Goal: Task Accomplishment & Management: Use online tool/utility

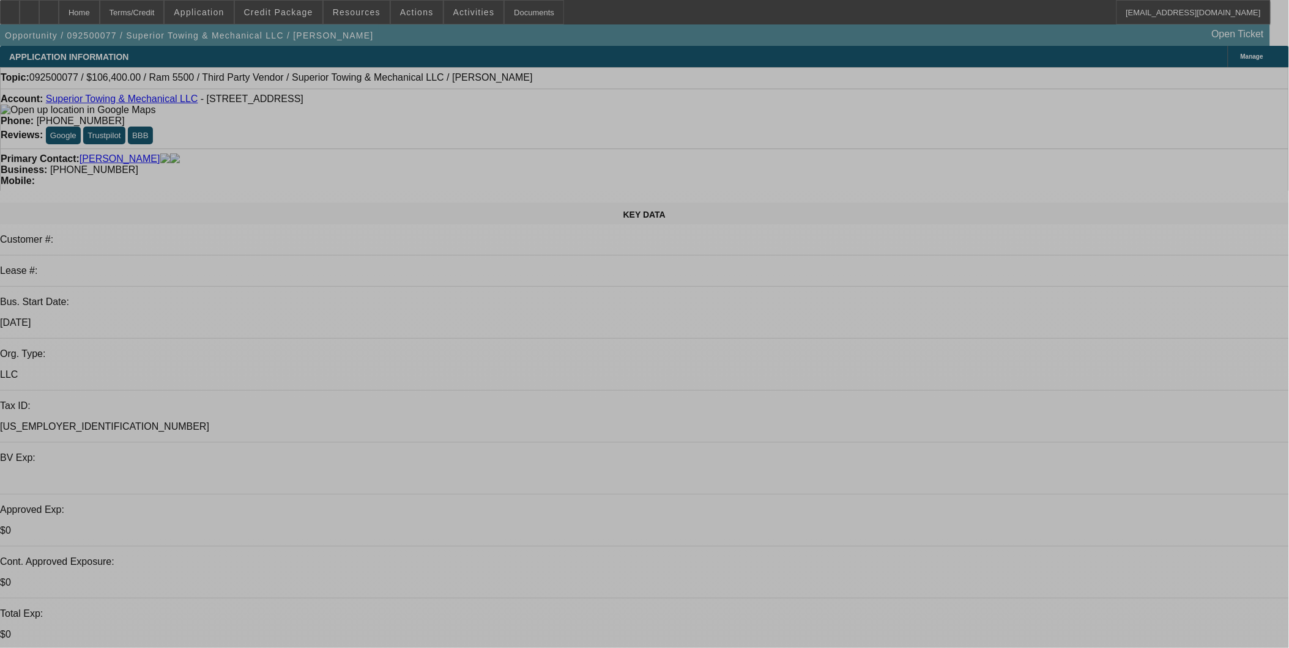
select select "2"
select select "0"
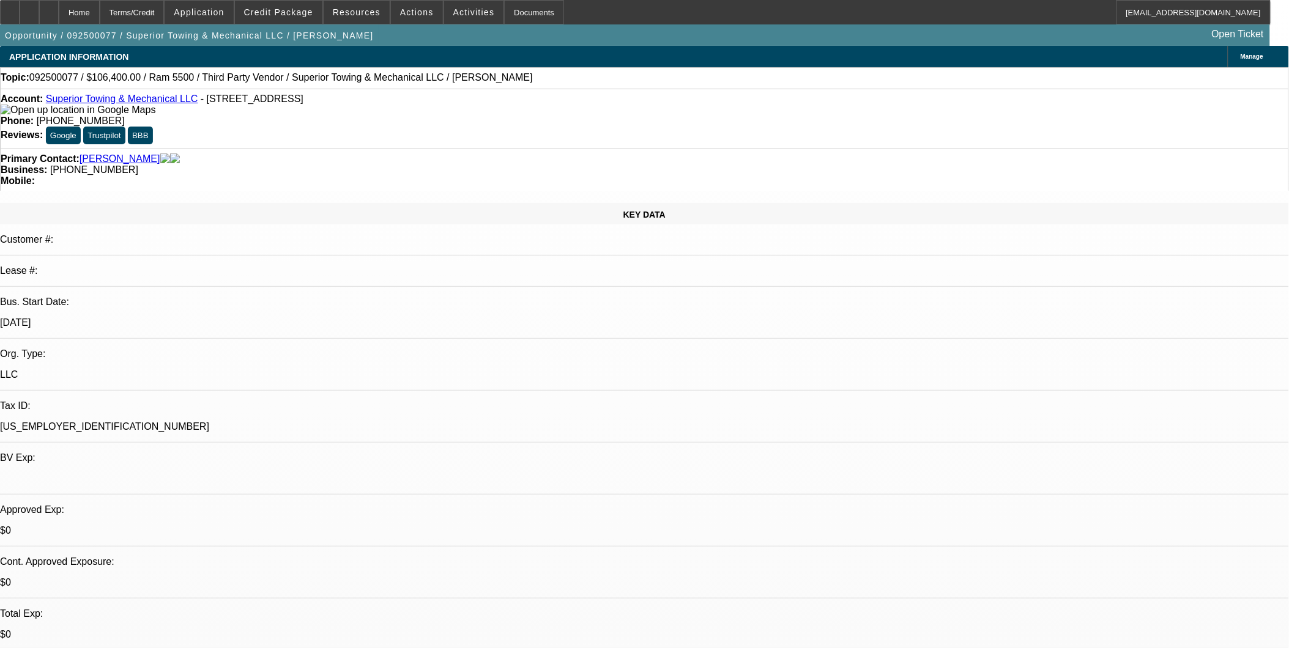
select select "0"
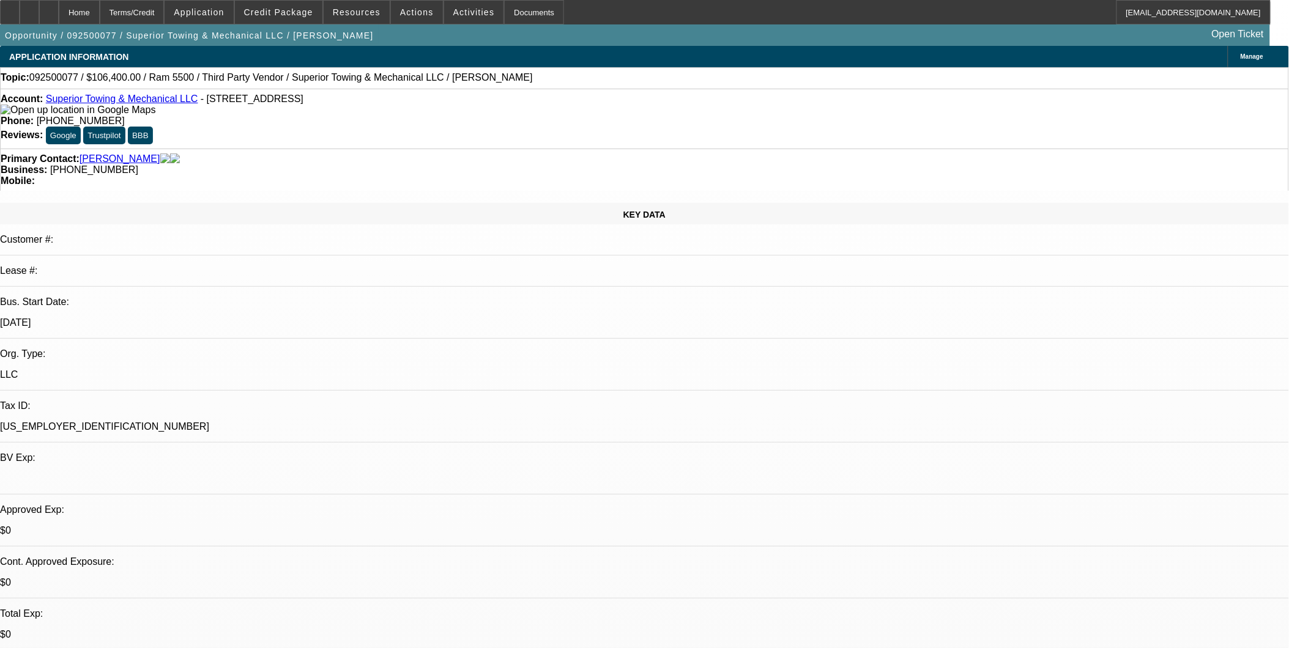
select select "0"
select select "1"
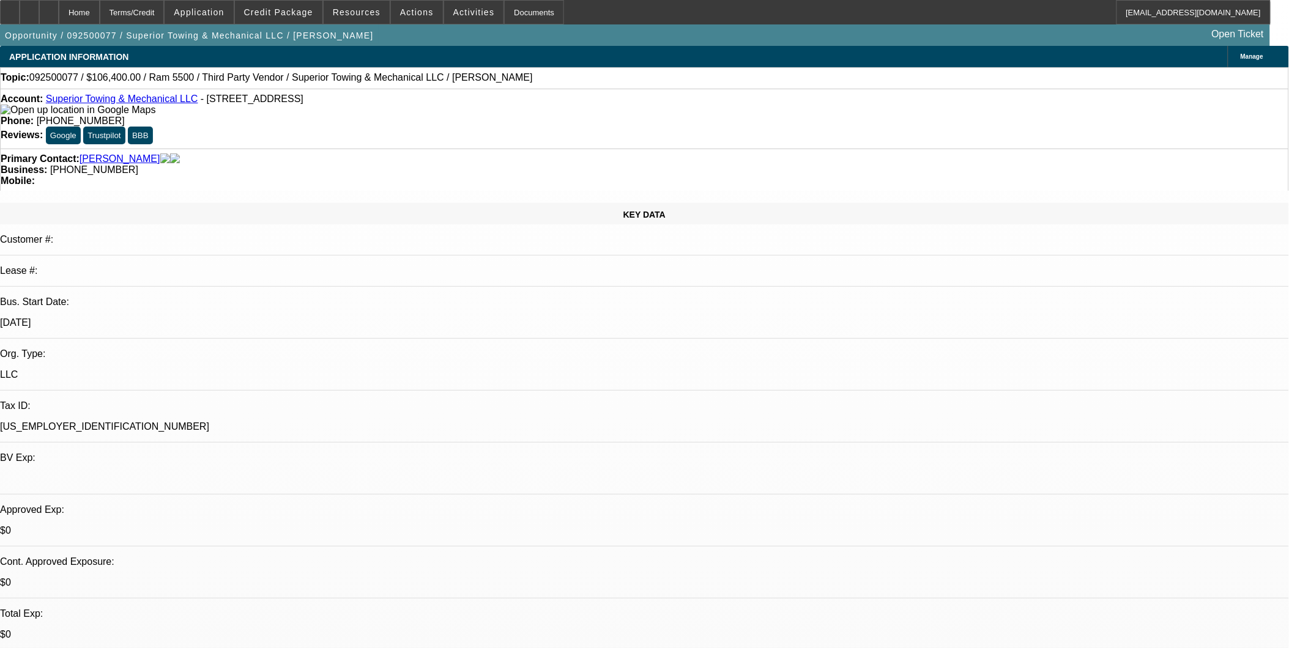
select select "2"
select select "6"
select select "1"
select select "3"
select select "6"
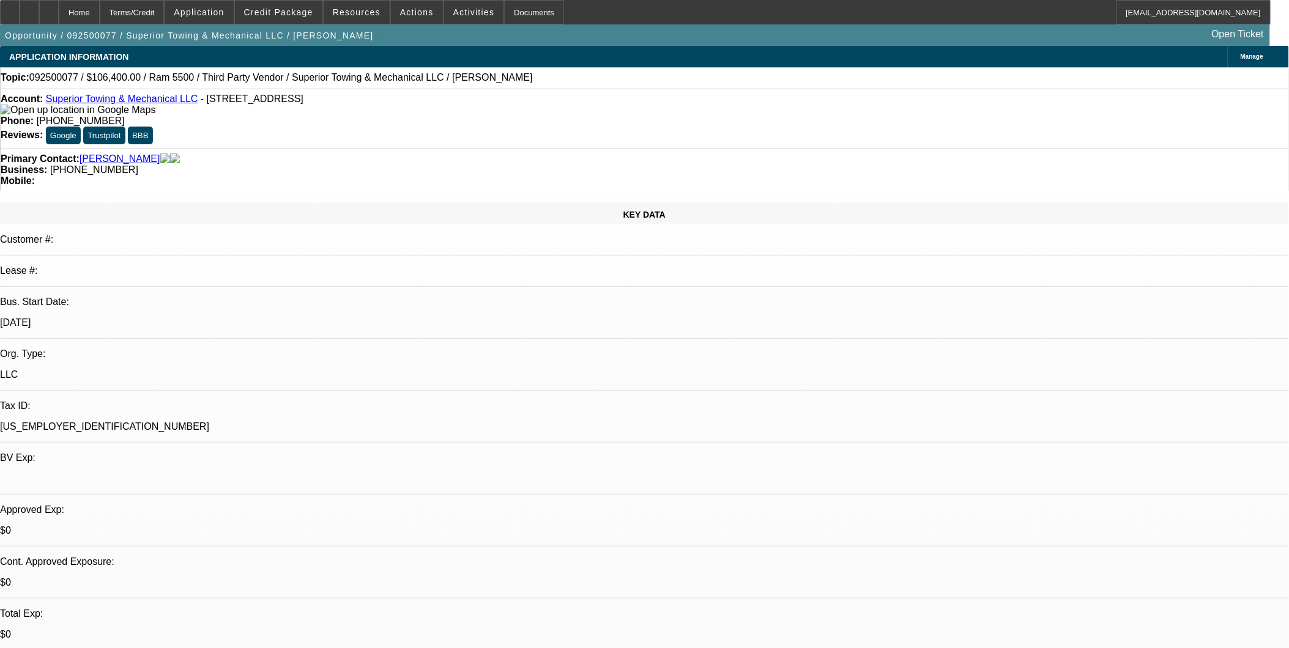
select select "1"
select select "3"
select select "6"
select select "1"
select select "2"
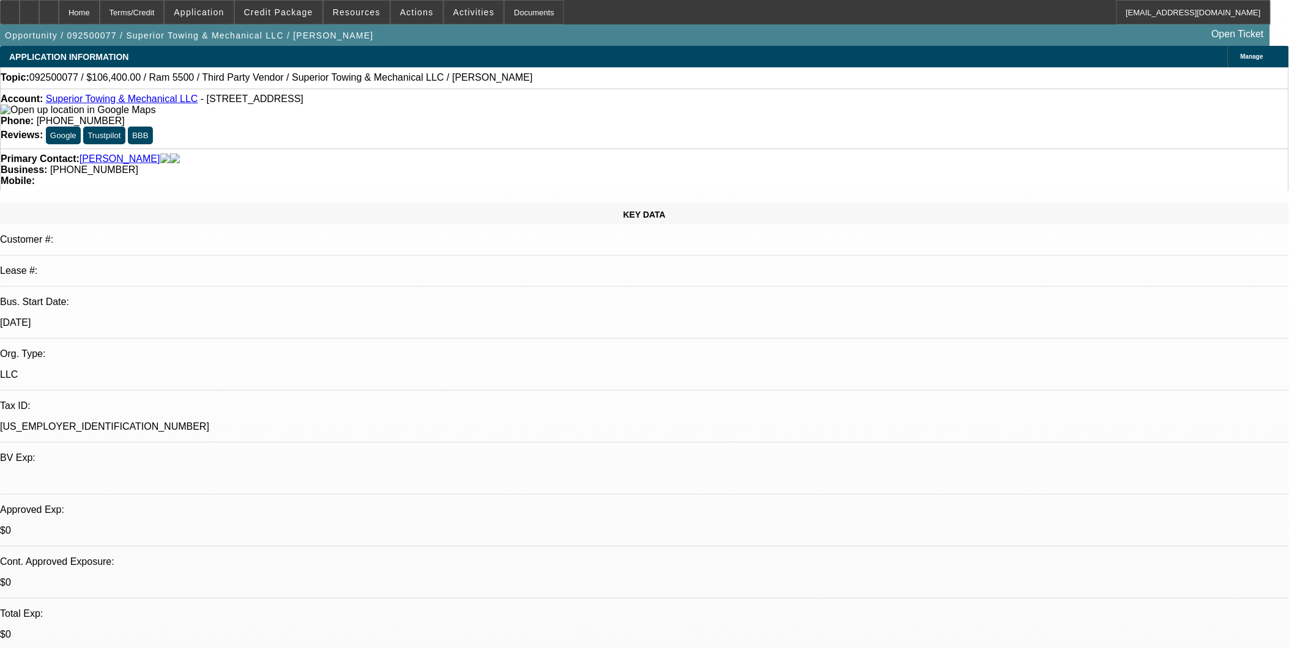
select select "6"
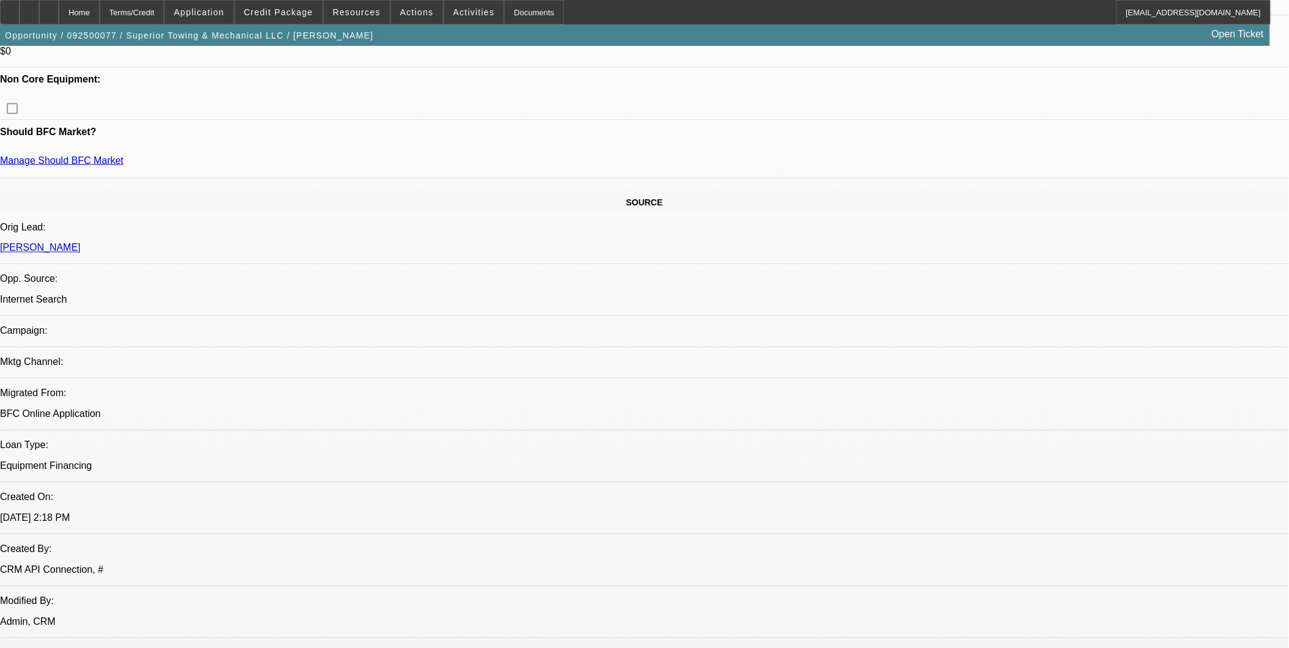
scroll to position [612, 0]
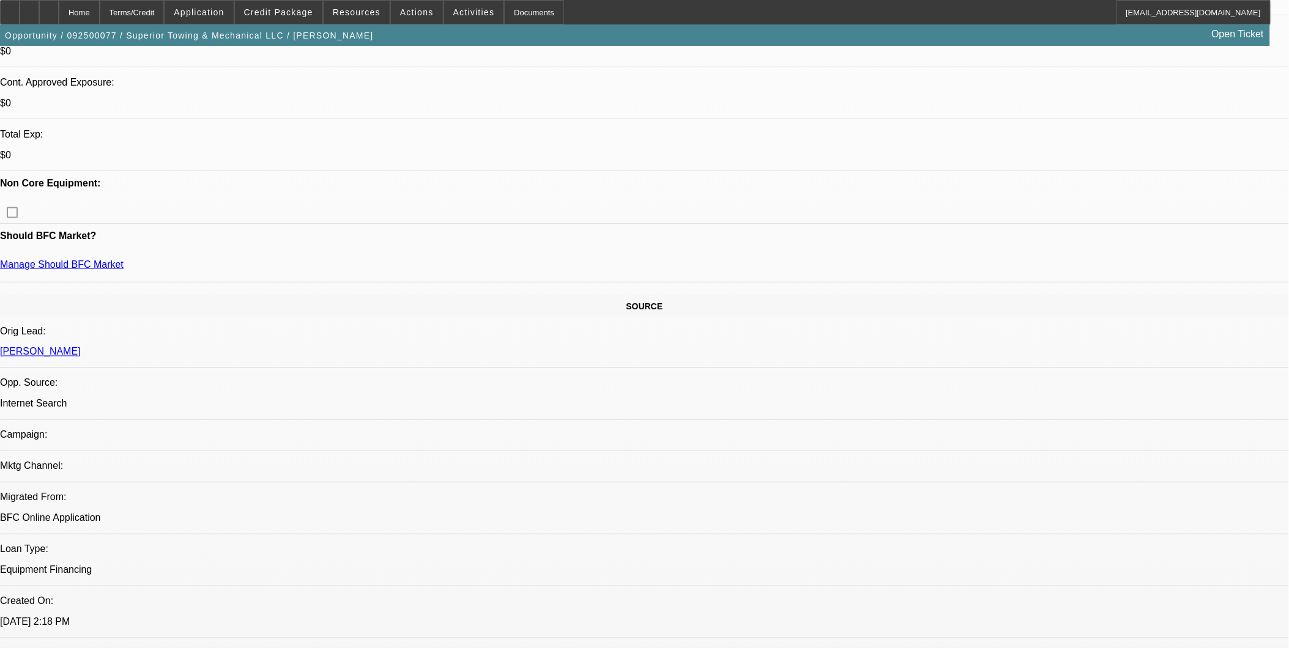
scroll to position [475, 0]
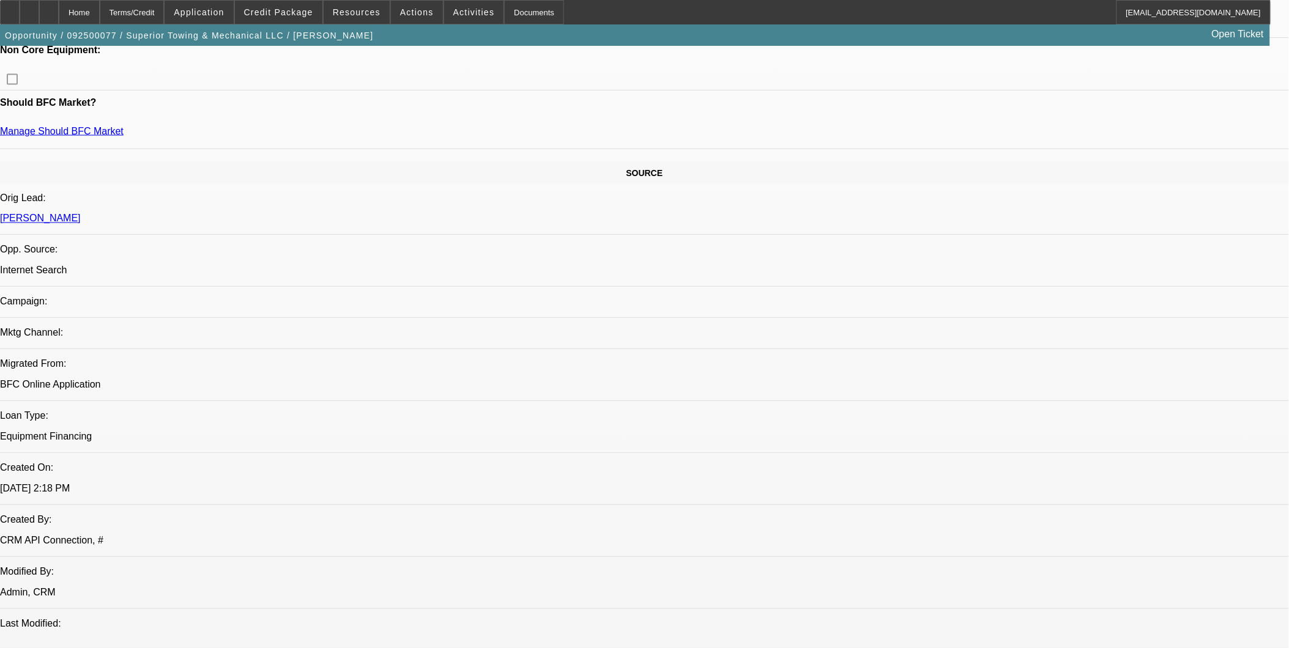
scroll to position [339, 0]
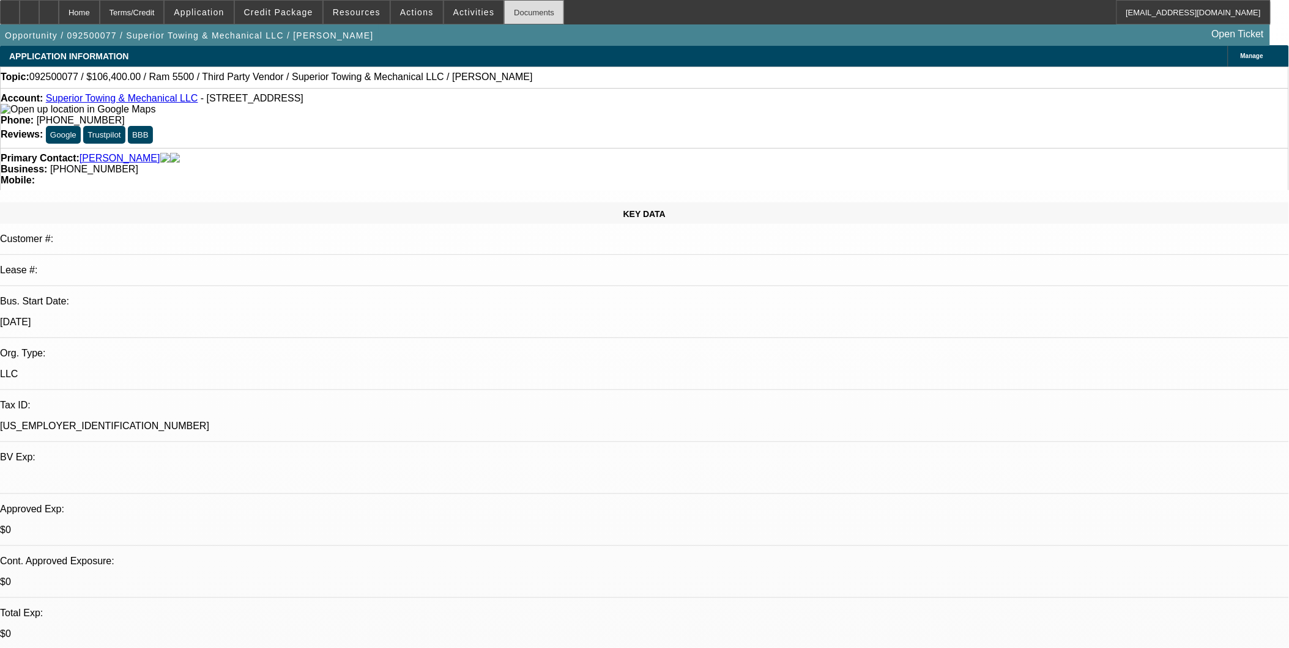
scroll to position [0, 0]
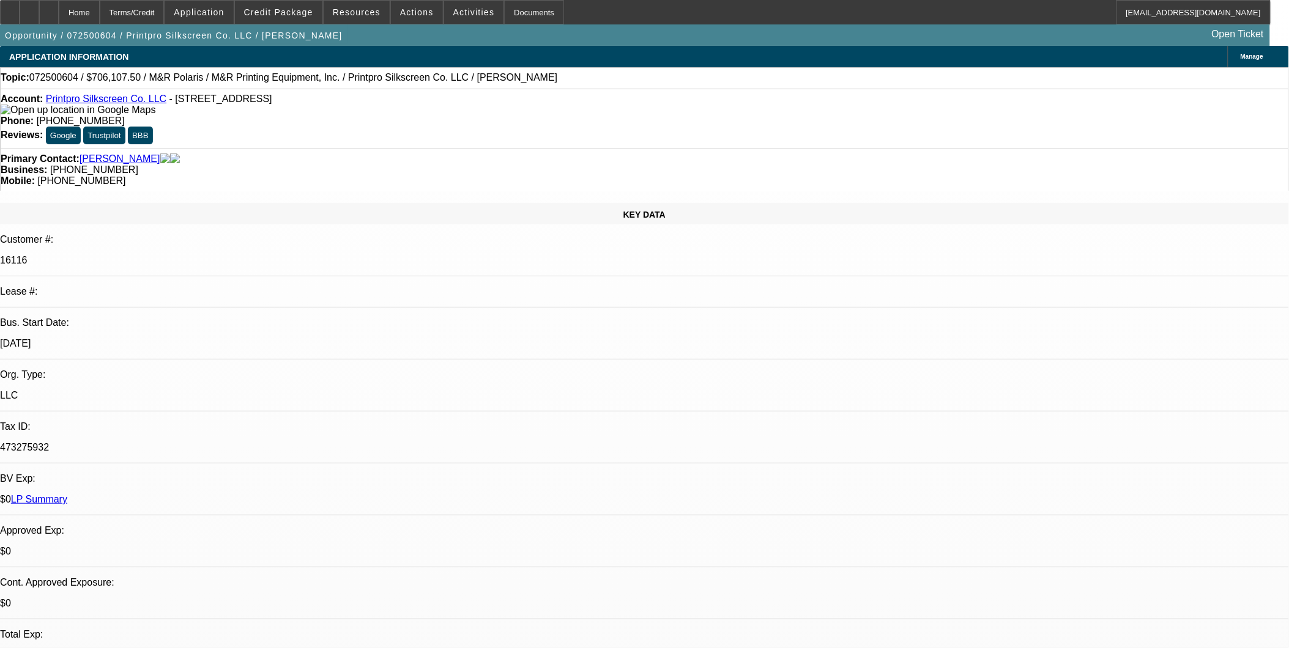
select select "0"
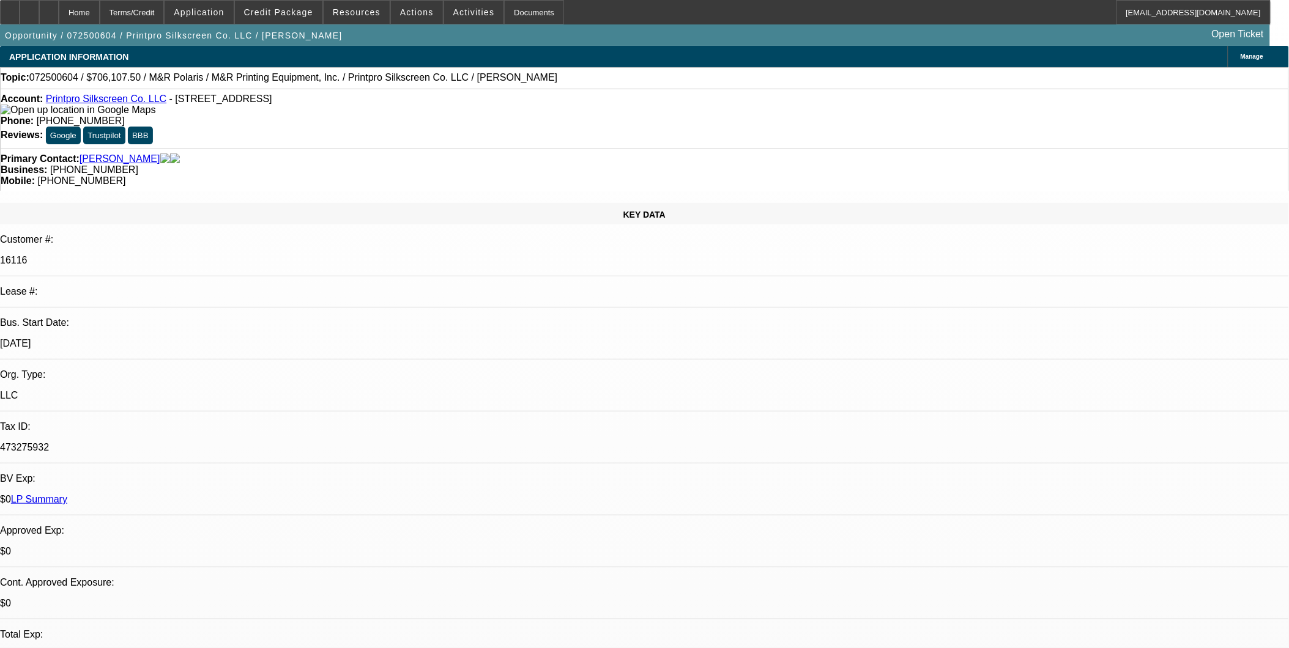
select select "0"
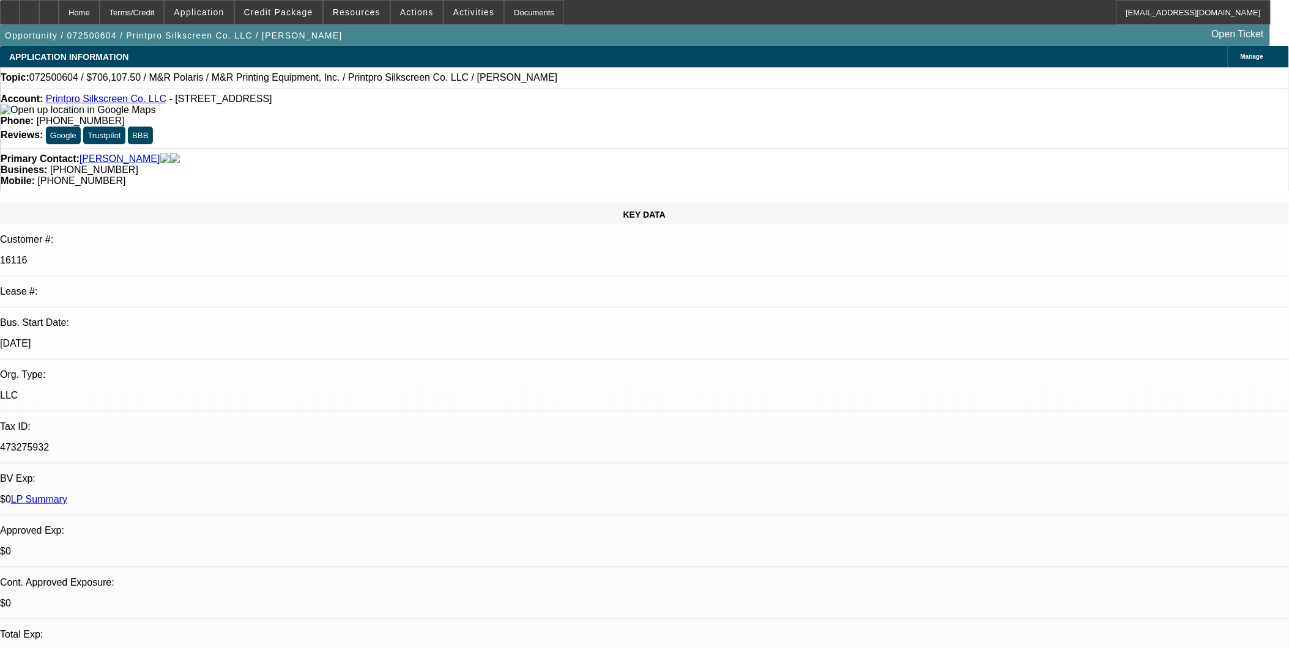
select select "0"
select select "1"
select select "6"
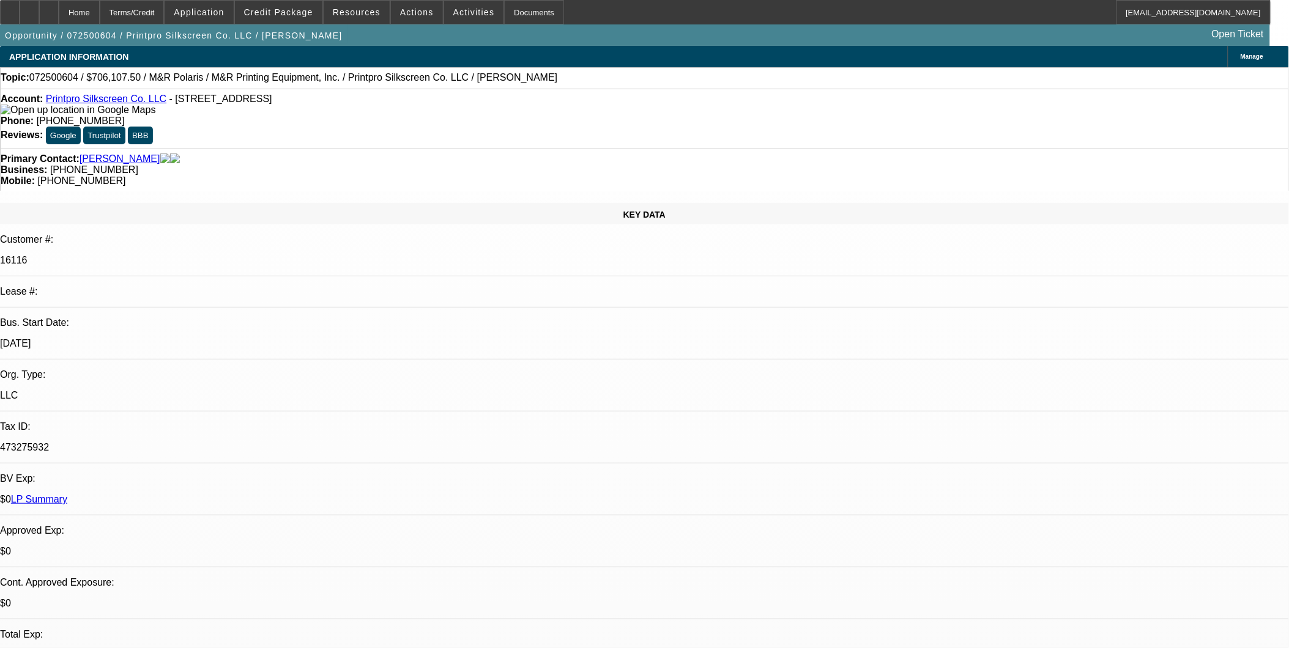
select select "1"
select select "6"
select select "1"
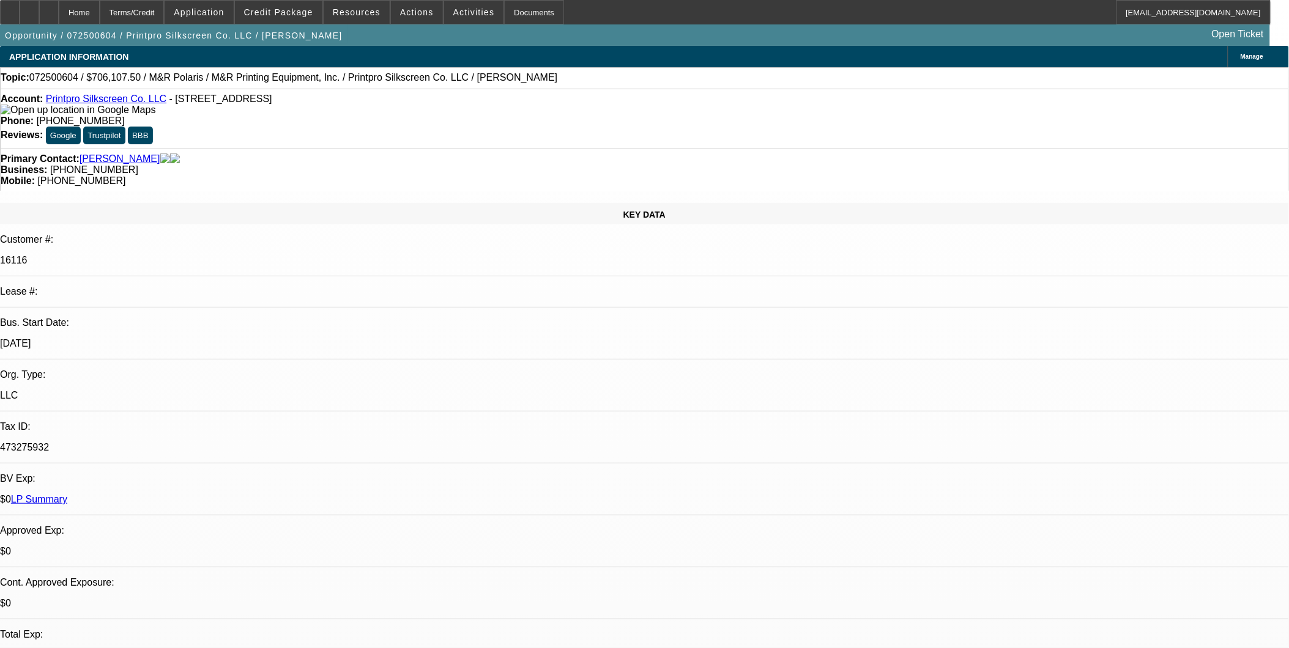
select select "6"
select select "1"
select select "6"
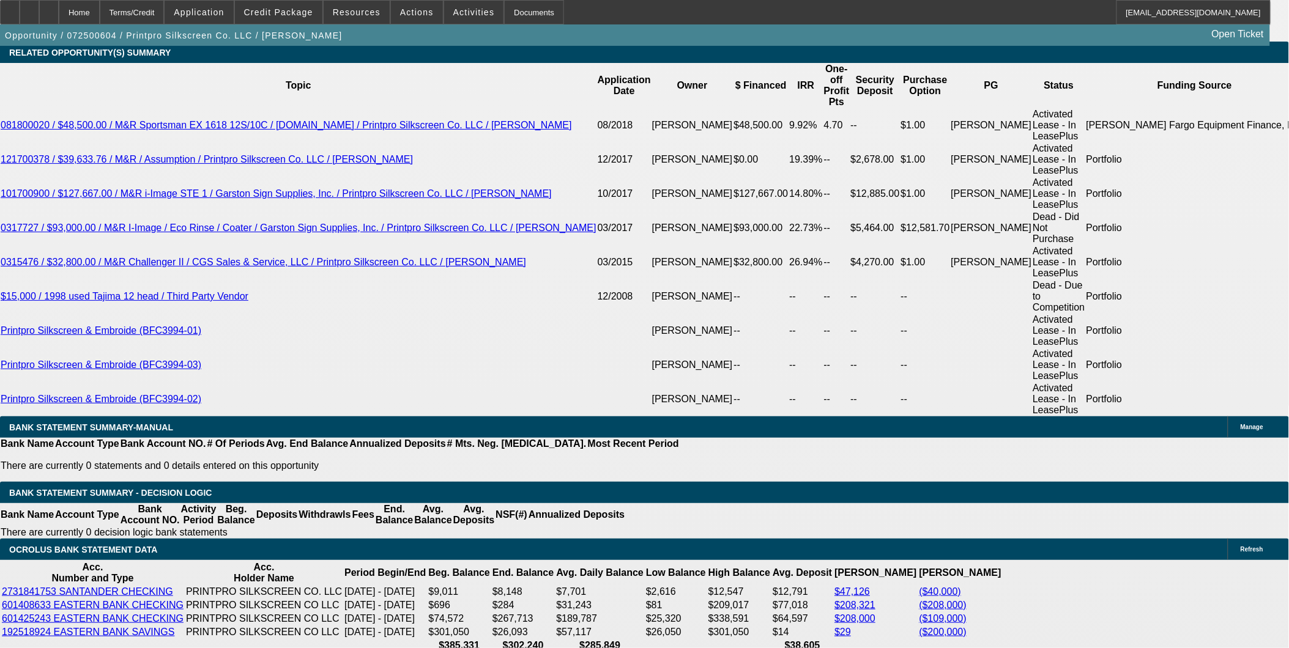
scroll to position [2174, 0]
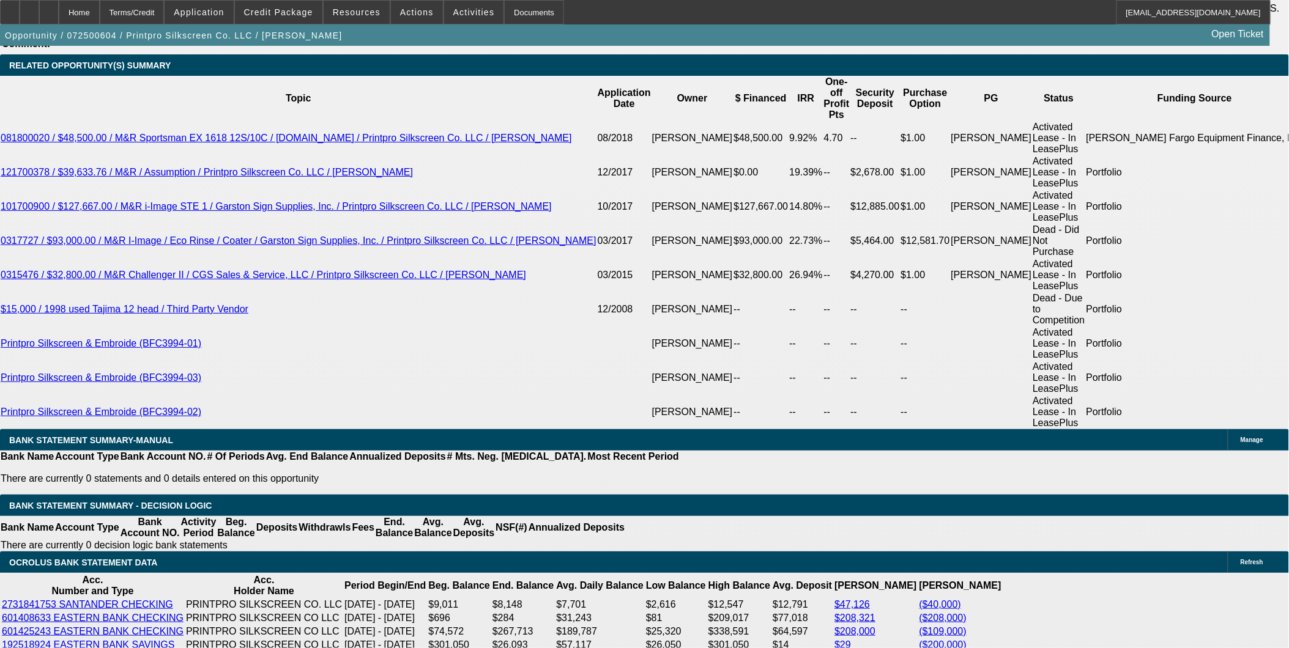
select select "0"
select select "6"
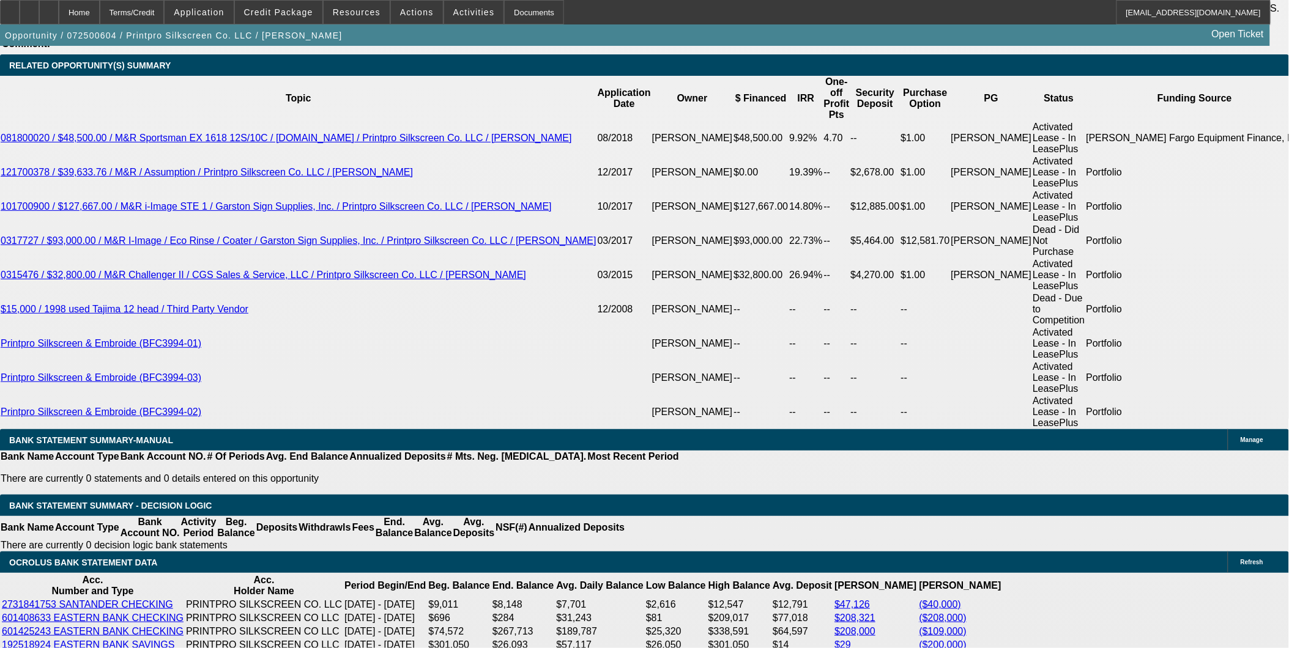
select select "0"
select select "2"
select select "0"
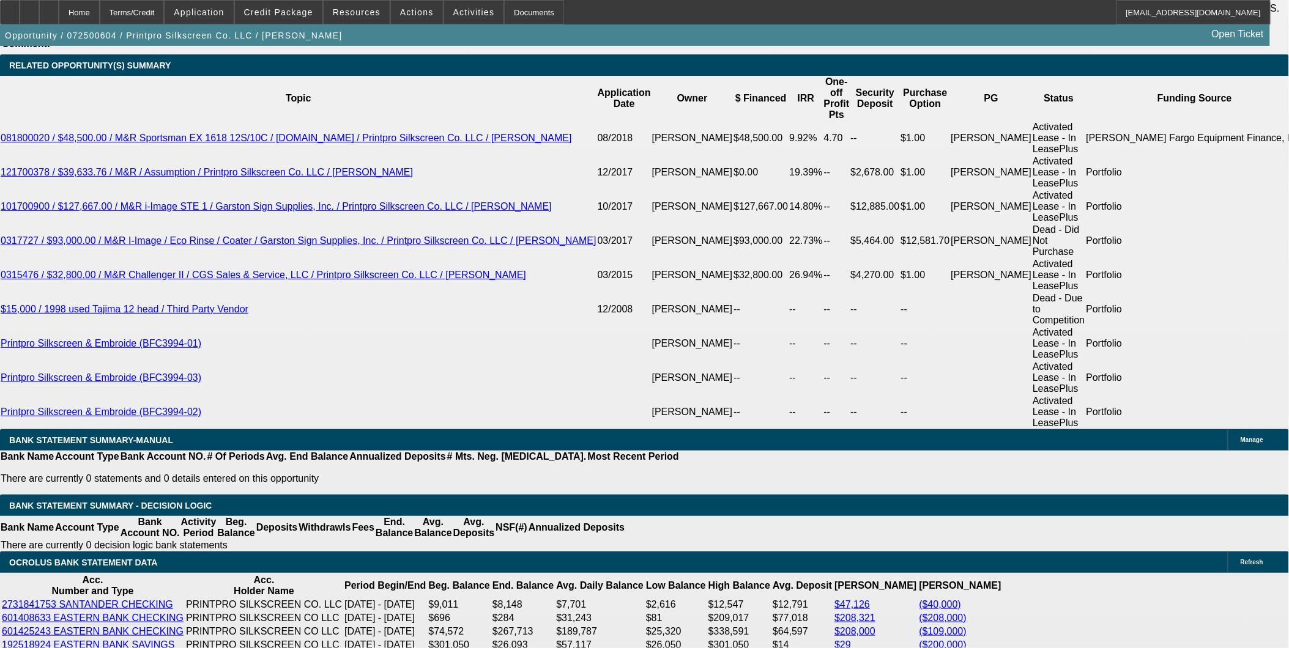
select select "0"
select select "2"
select select "0"
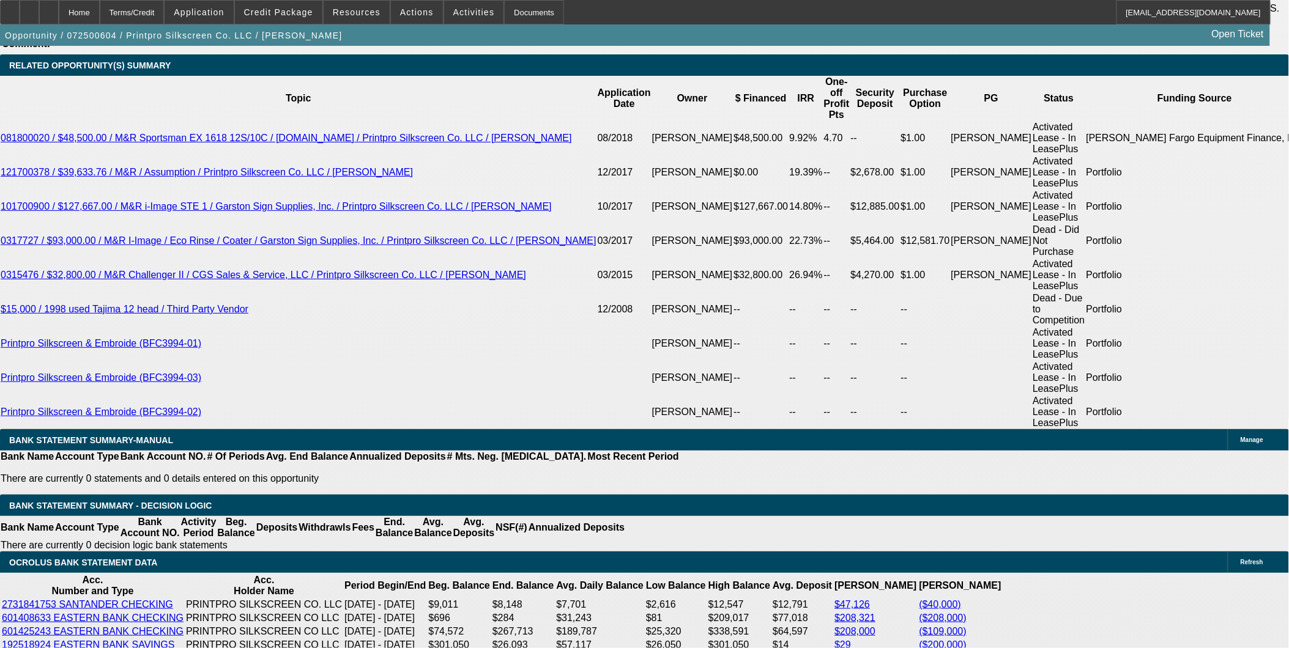
select select "0"
select select "2"
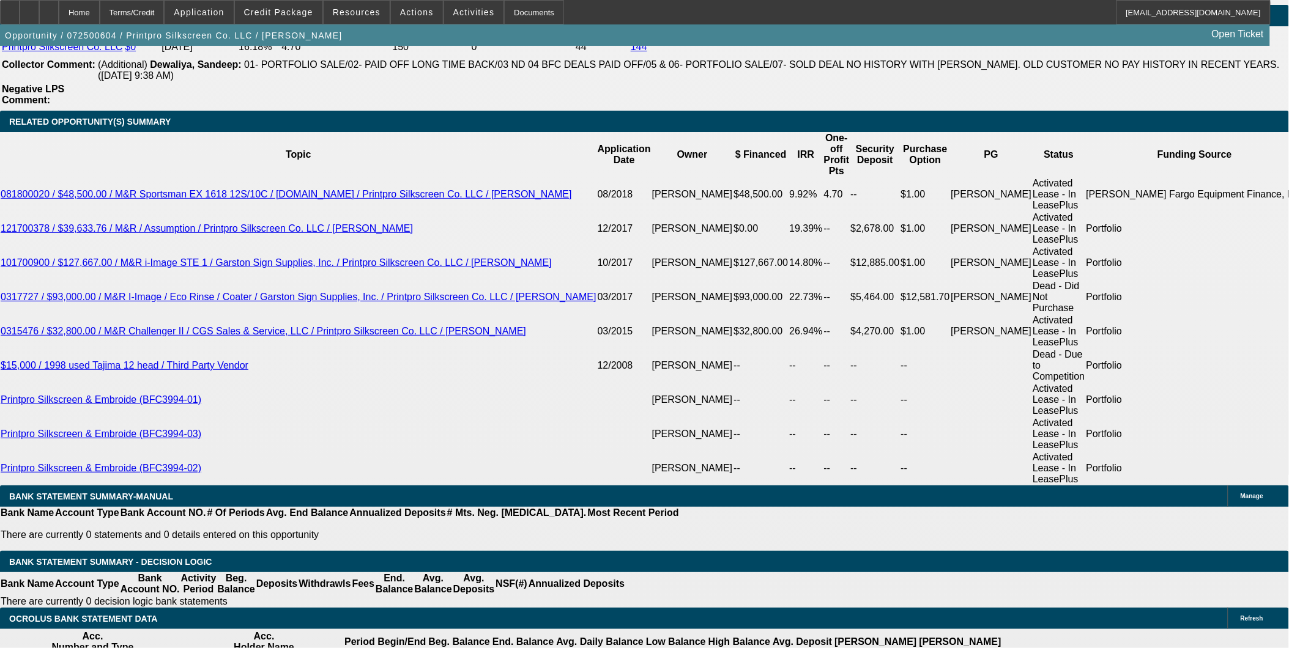
scroll to position [2106, 0]
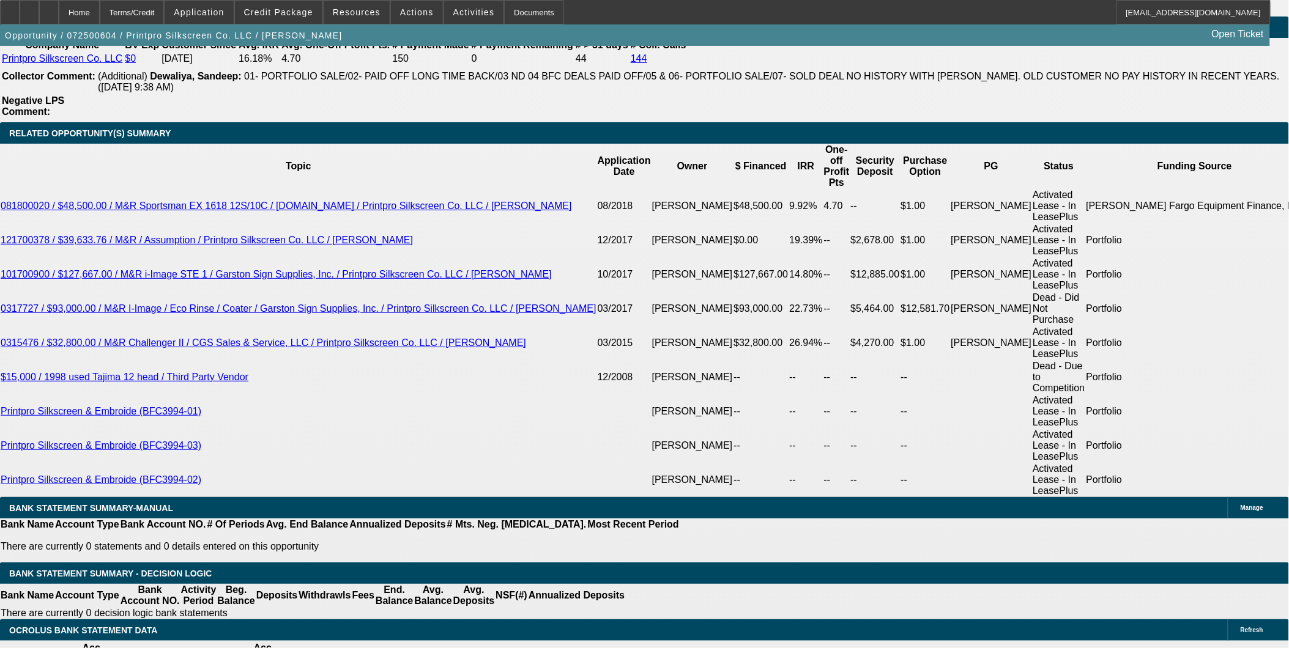
select select "0"
select select "2"
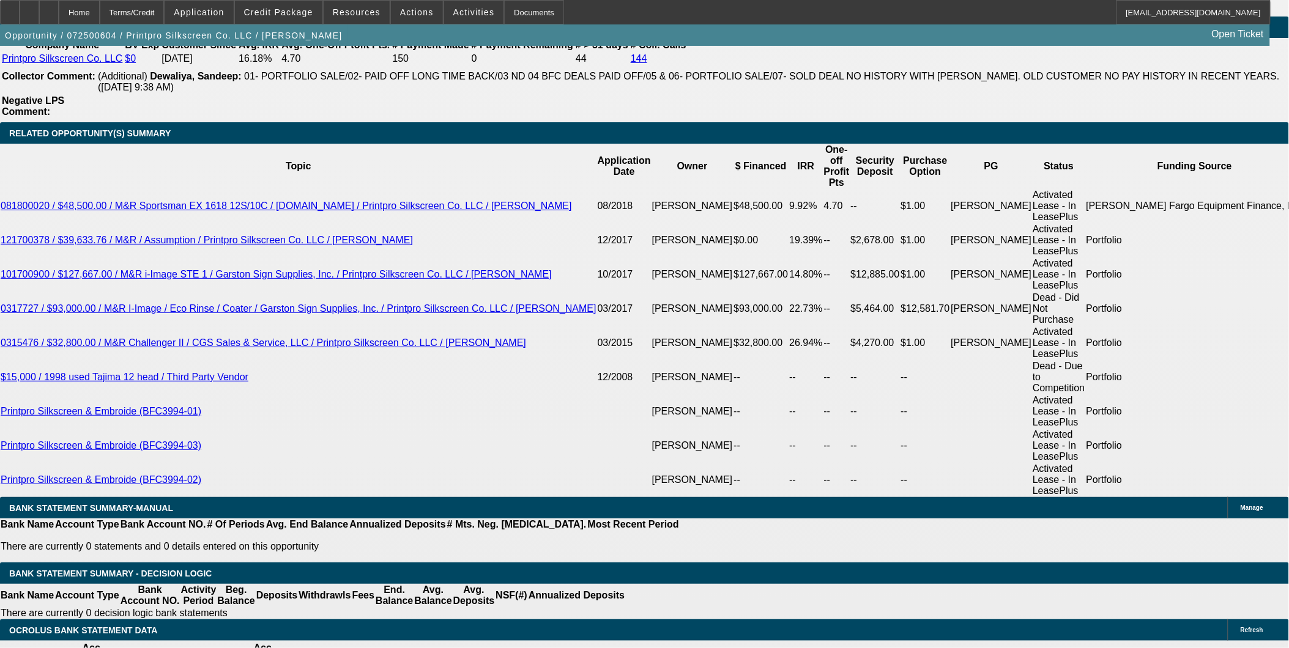
select select "0"
select select "2"
select select "0"
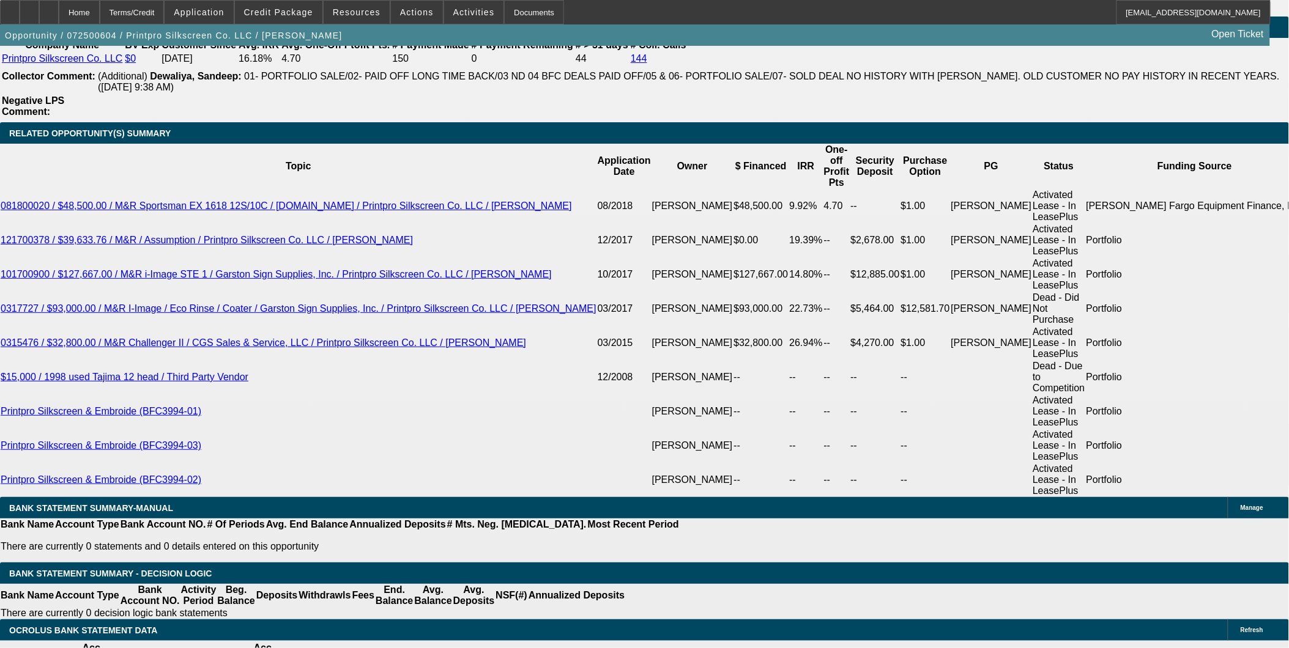
select select "0"
select select "2"
select select "0"
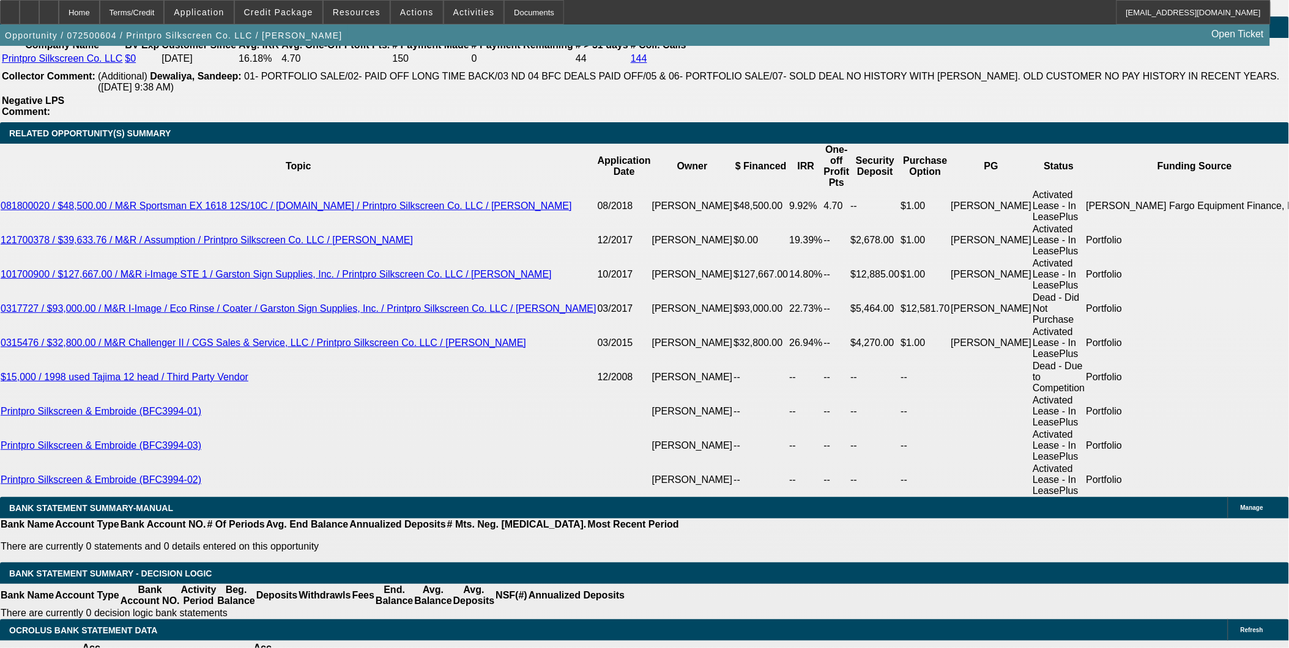
select select "0"
select select "2"
select select "0"
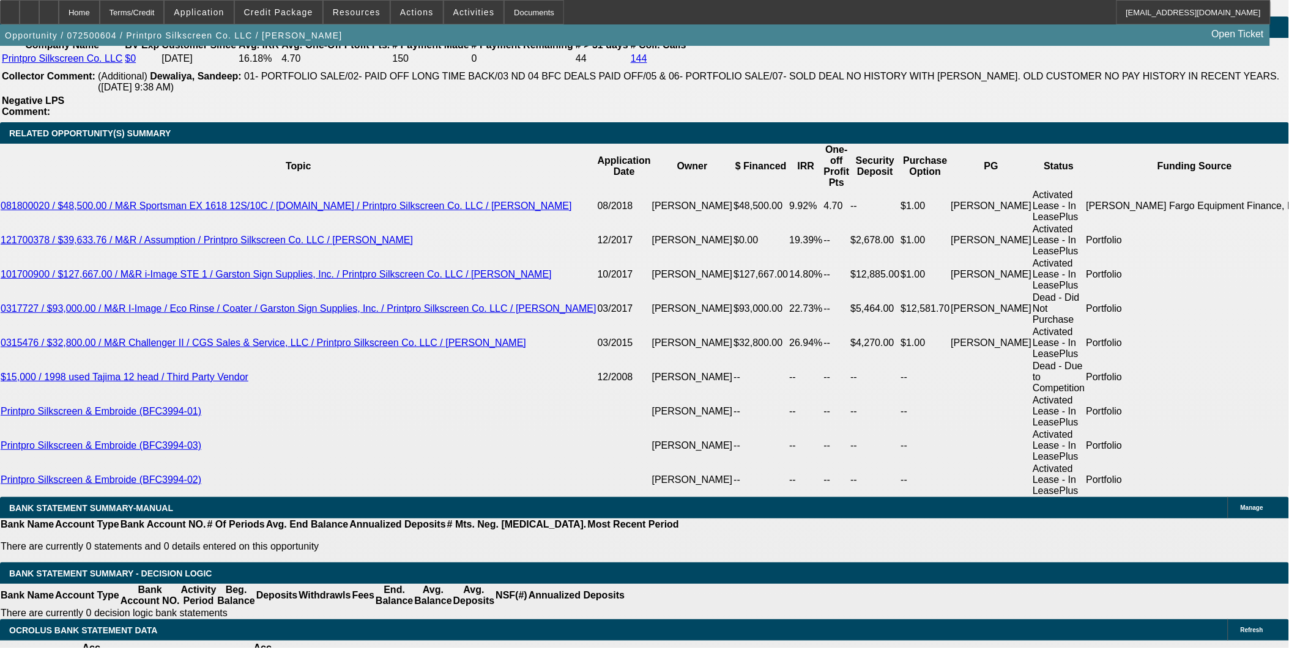
select select "0"
select select "6"
select select "0"
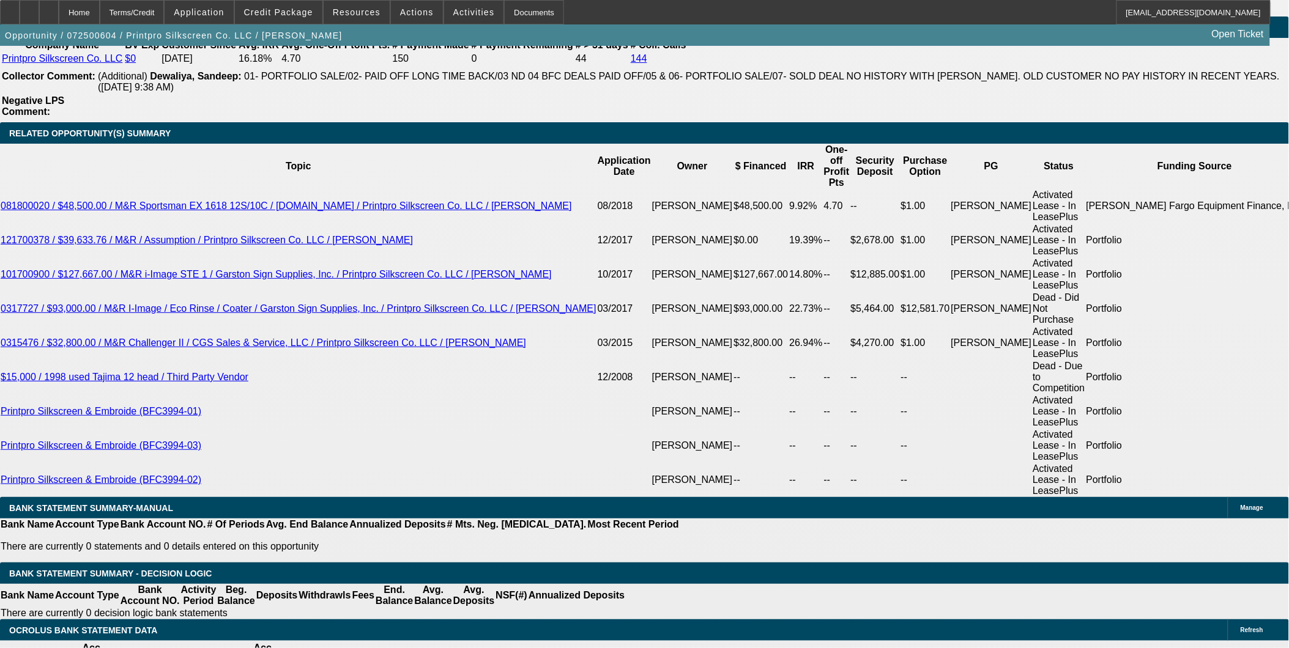
select select "2"
select select "0"
select select "2"
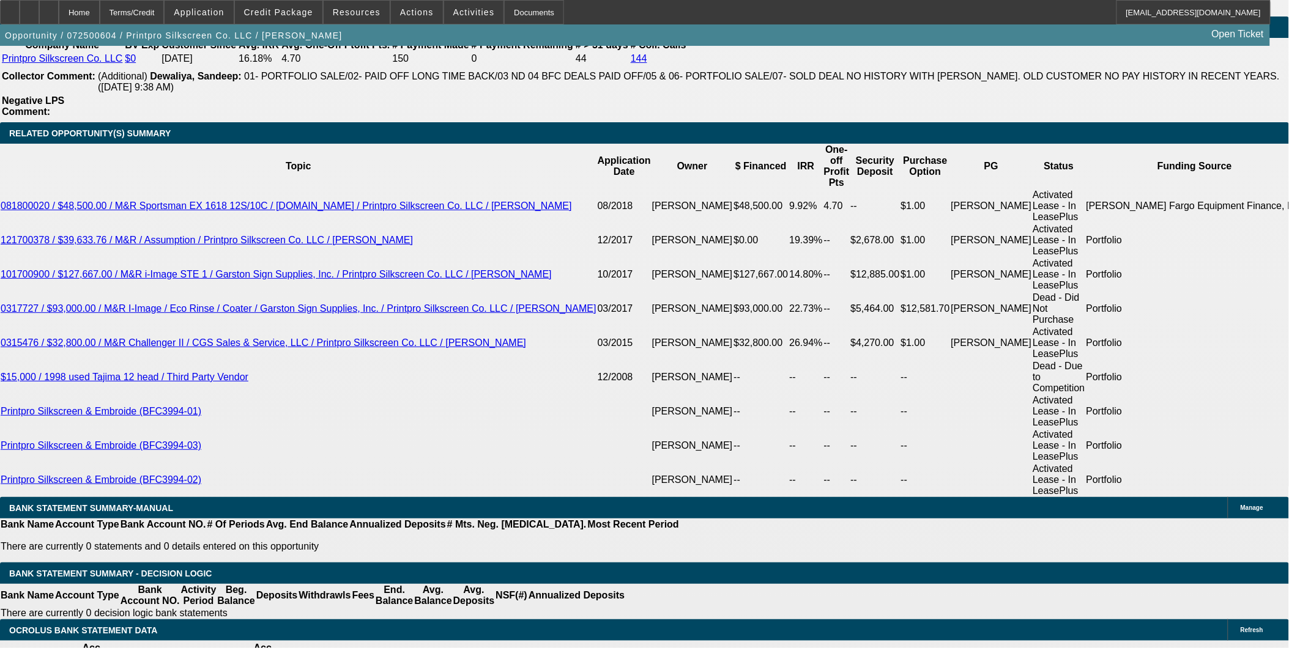
select select "0"
select select "2"
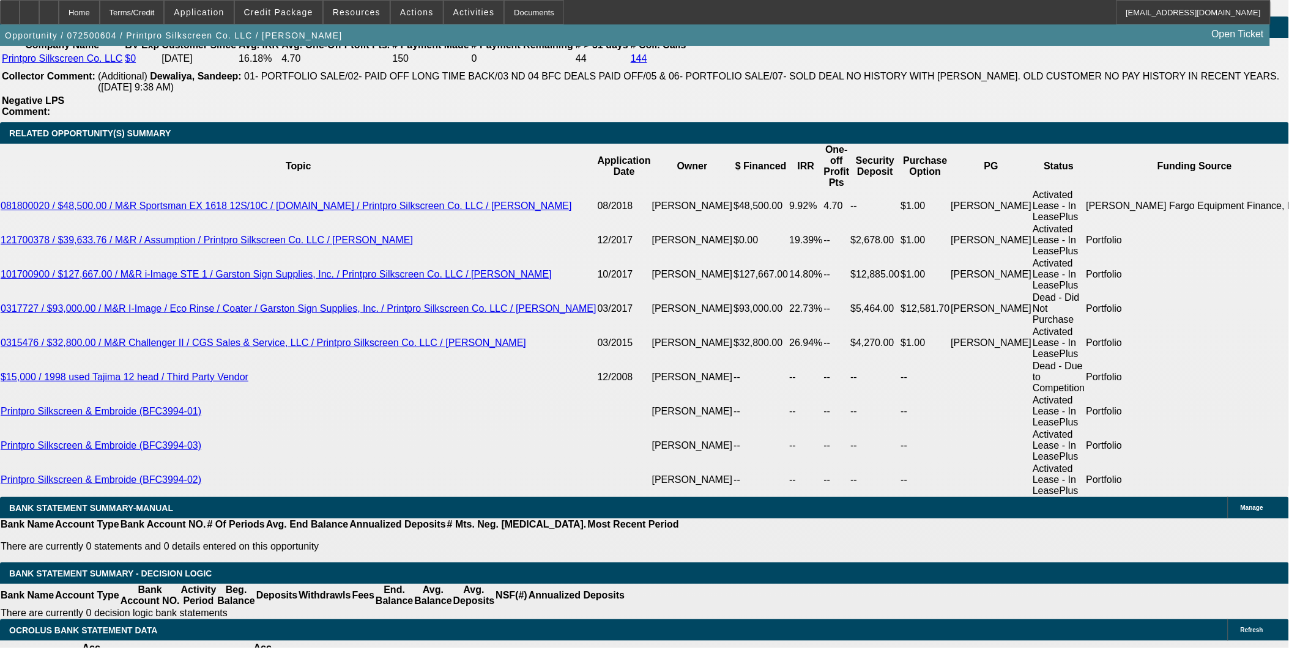
select select "0"
select select "6"
select select "0"
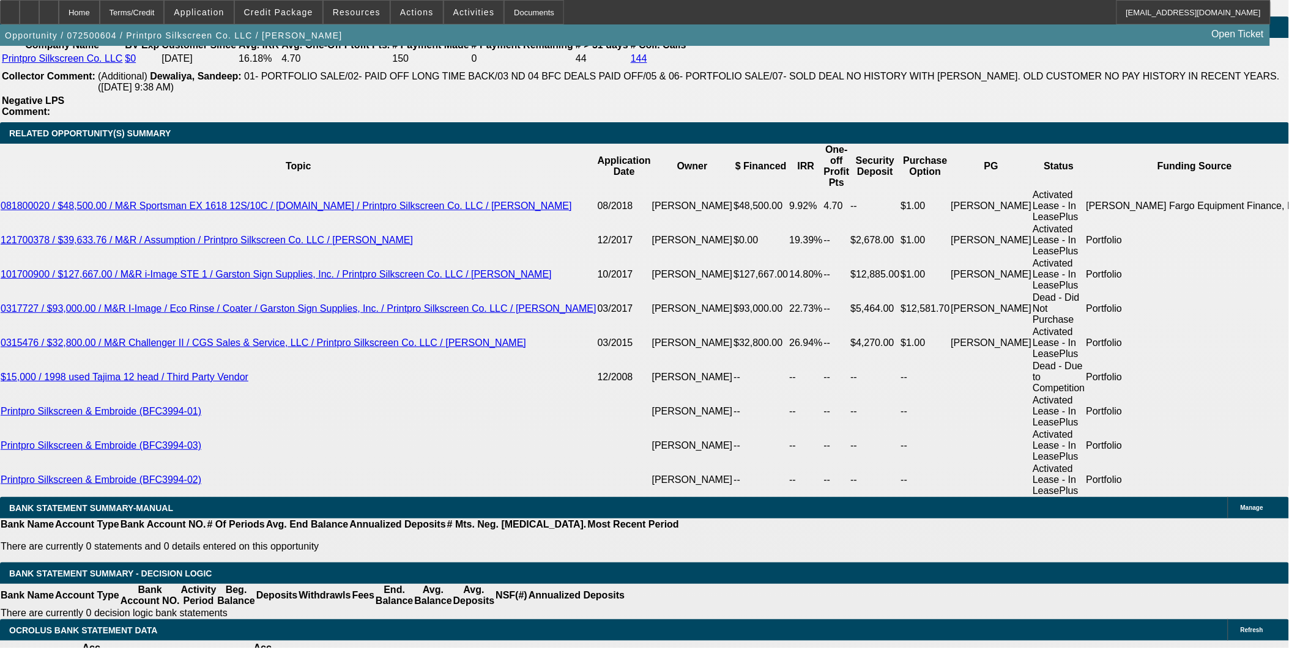
select select "0"
select select "6"
select select "0"
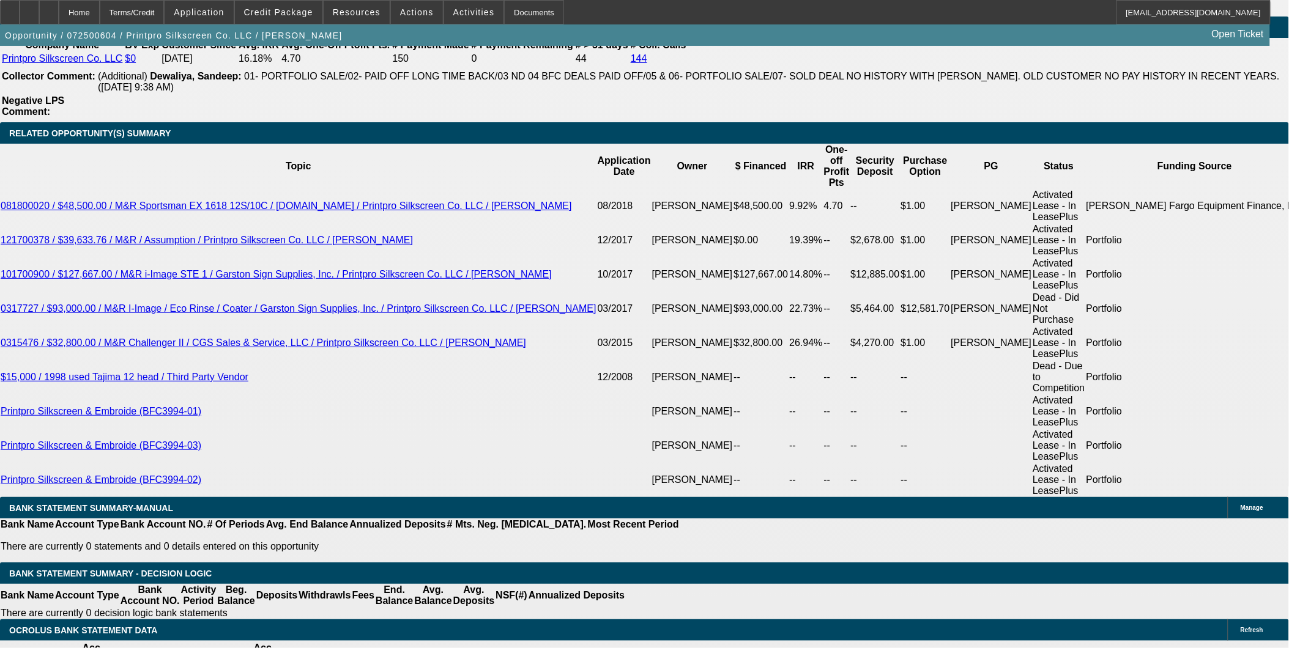
select select "0"
select select "6"
select select "0"
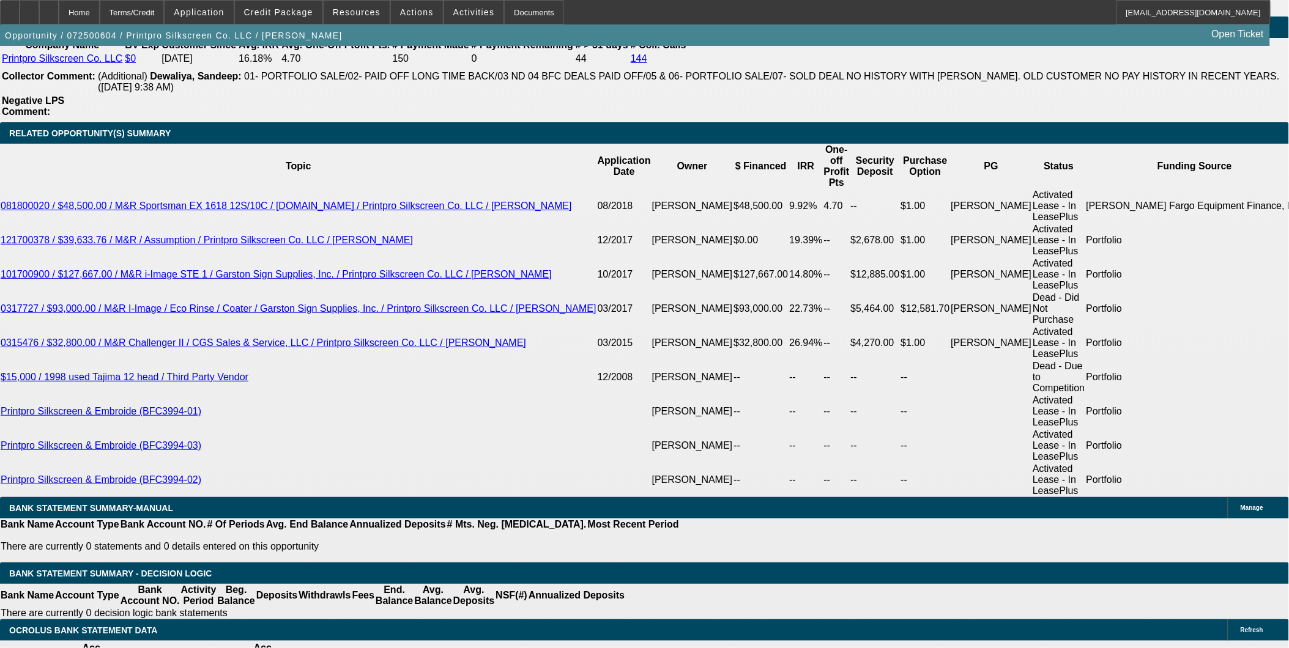
select select "6"
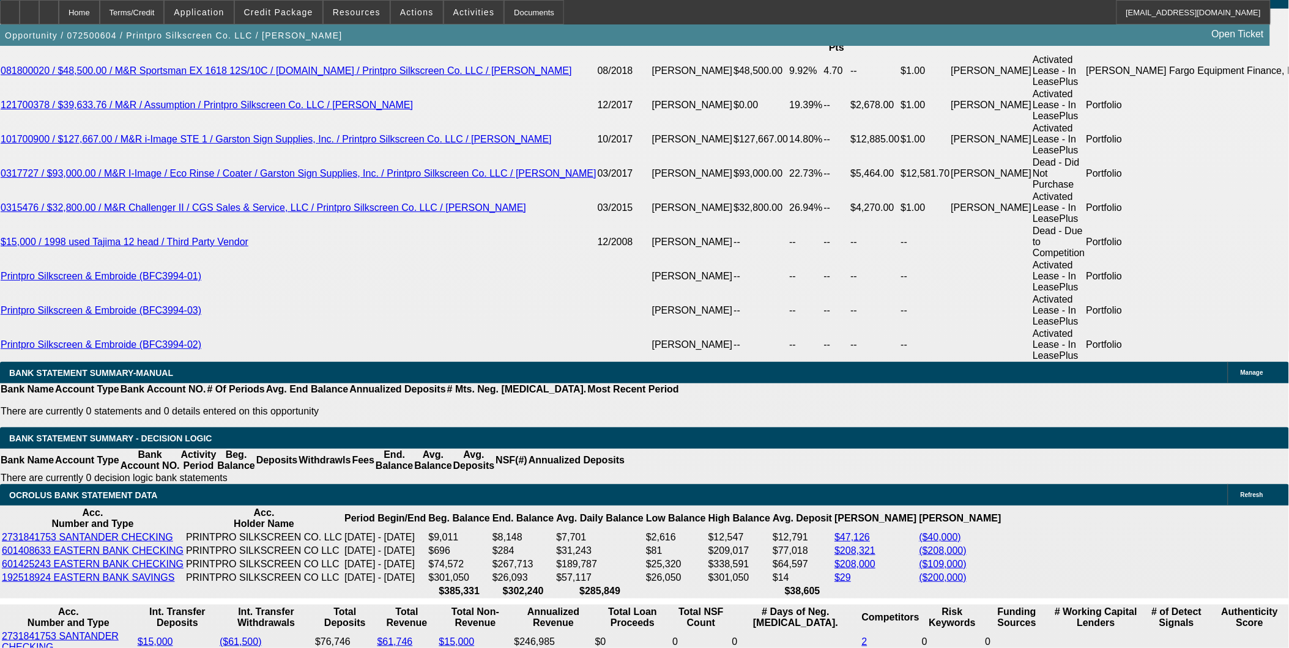
scroll to position [2242, 0]
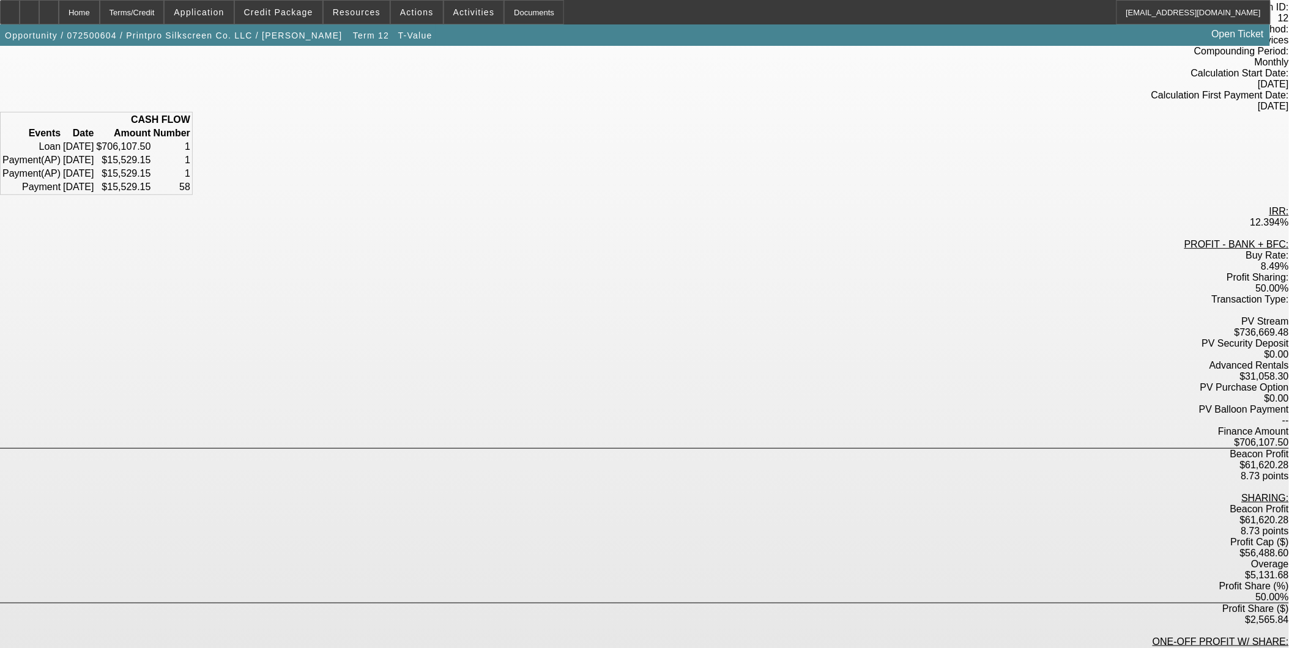
scroll to position [115, 0]
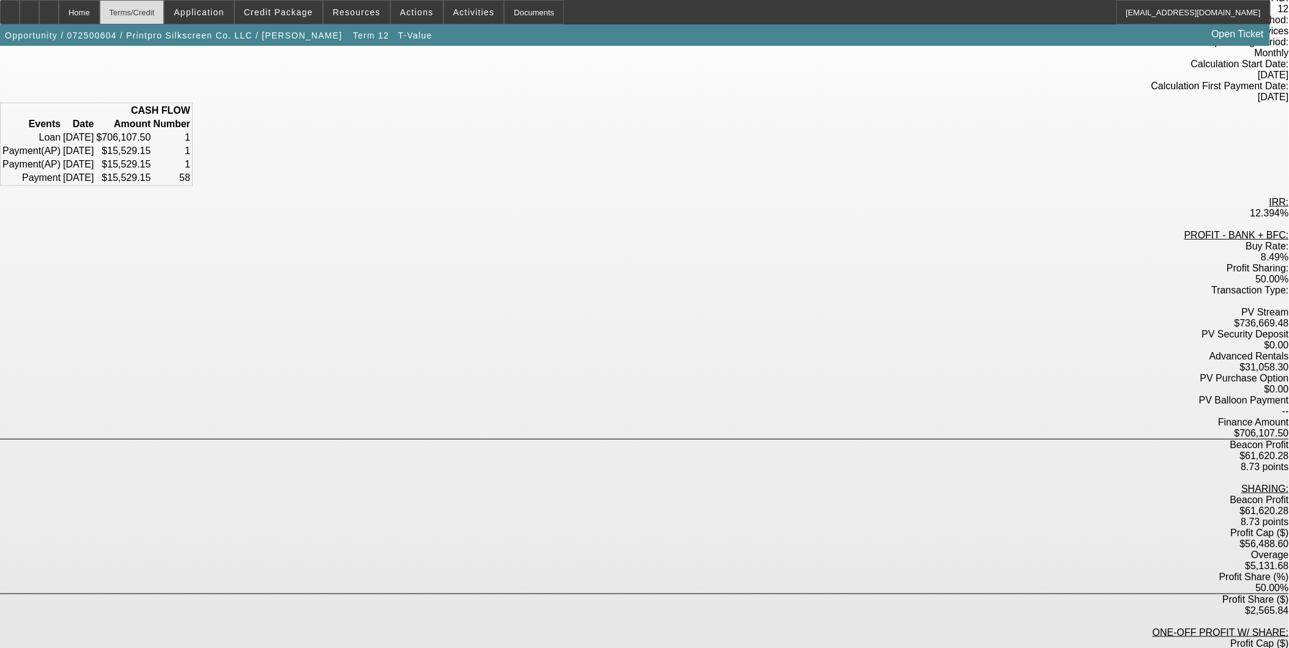
click at [161, 13] on div "Terms/Credit" at bounding box center [132, 12] width 65 height 24
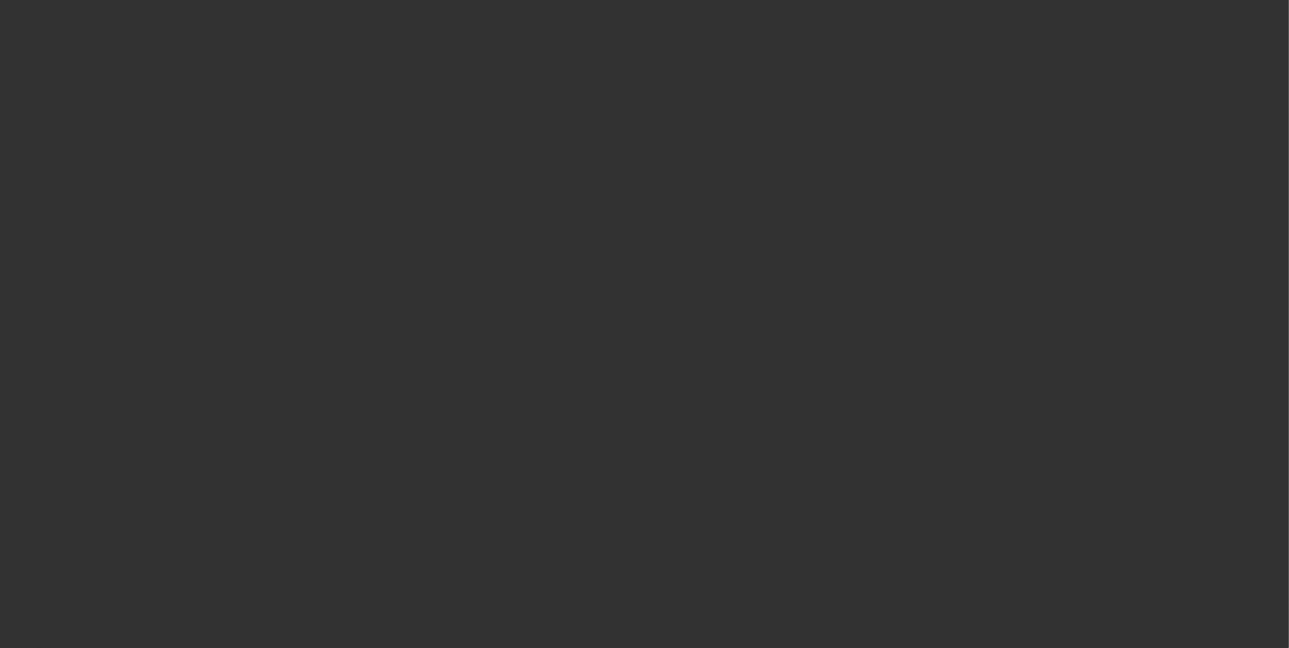
scroll to position [1670, 0]
